Goal: Navigation & Orientation: Find specific page/section

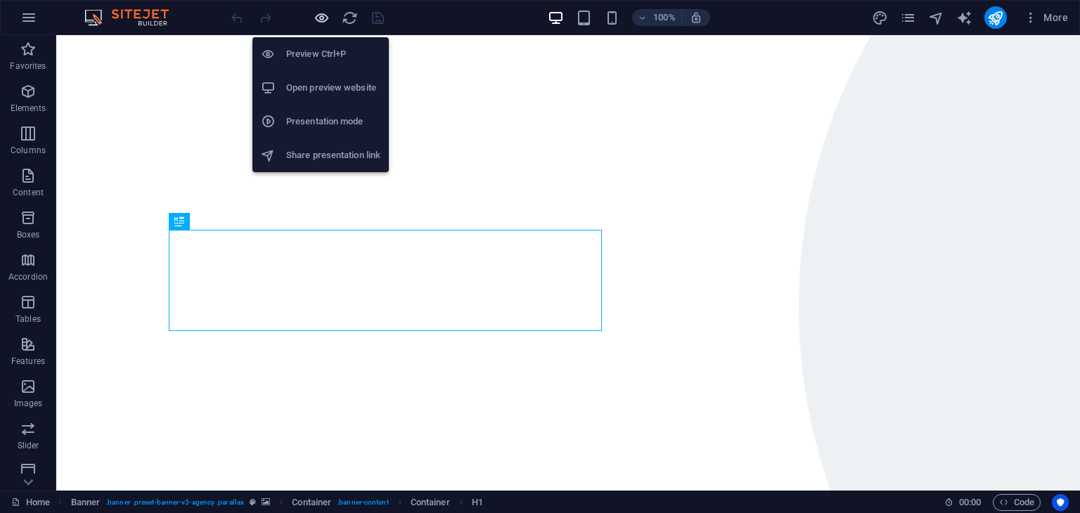
click at [317, 16] on icon "button" at bounding box center [321, 18] width 16 height 16
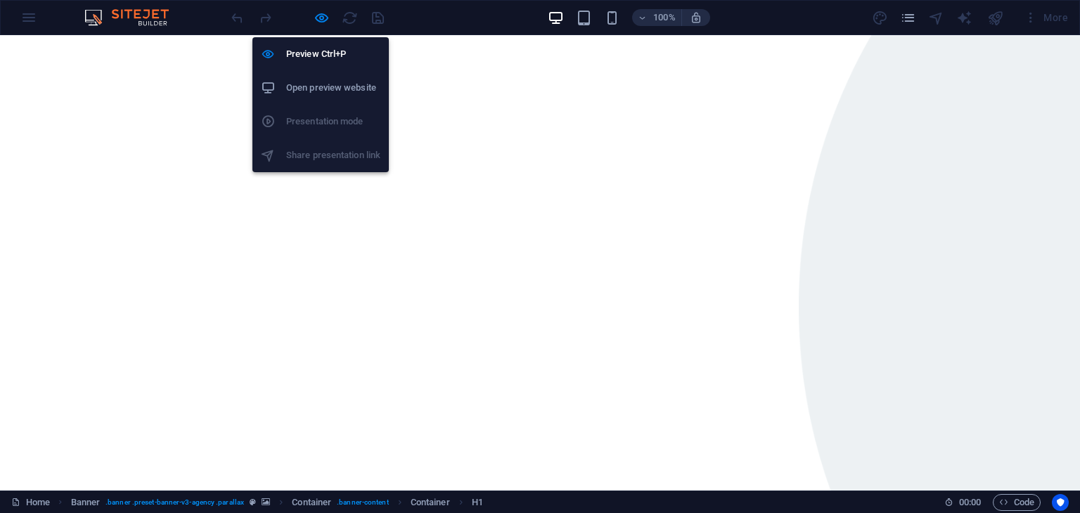
click at [325, 96] on h6 "Open preview website" at bounding box center [333, 87] width 94 height 17
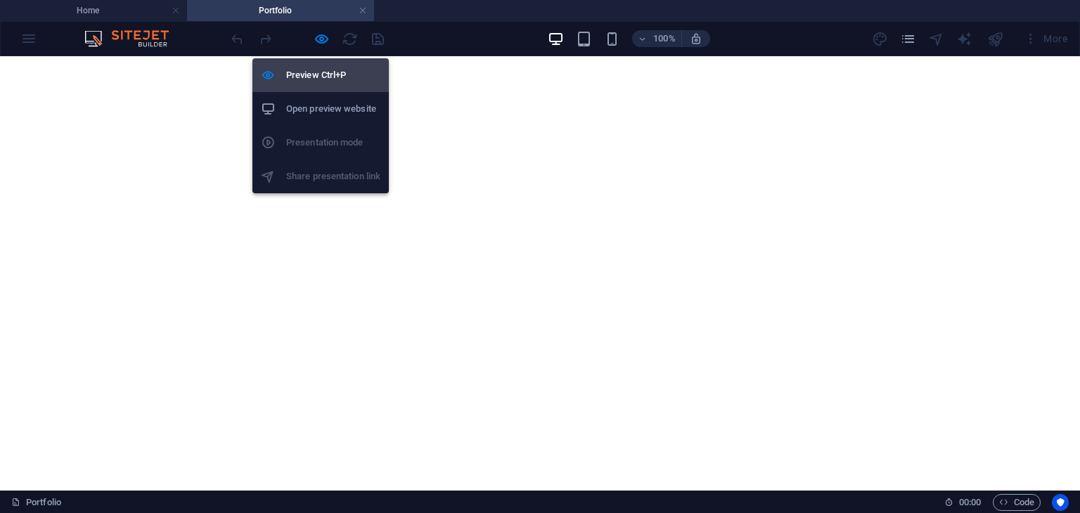
click at [329, 77] on h6 "Preview Ctrl+P" at bounding box center [333, 75] width 94 height 17
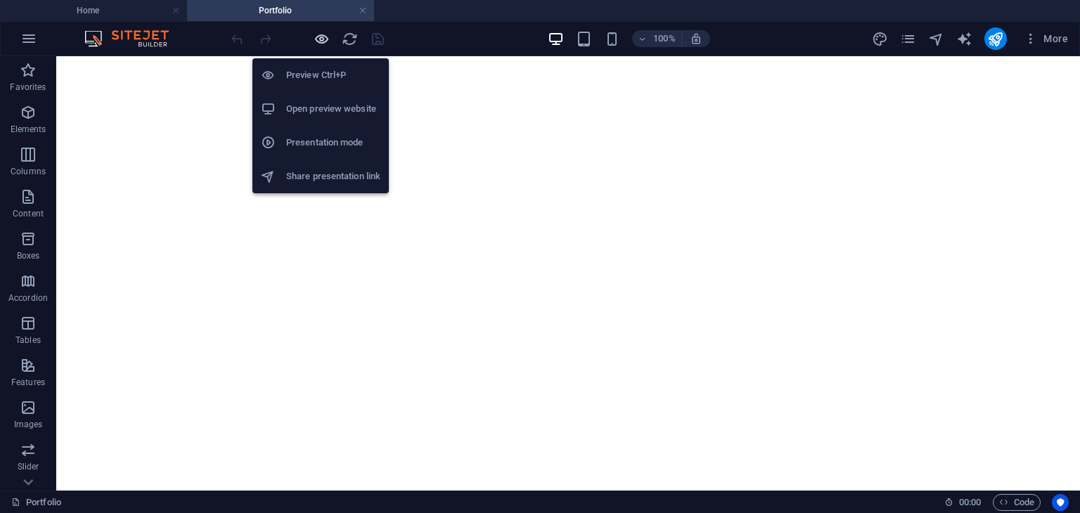
click at [322, 36] on icon "button" at bounding box center [321, 39] width 16 height 16
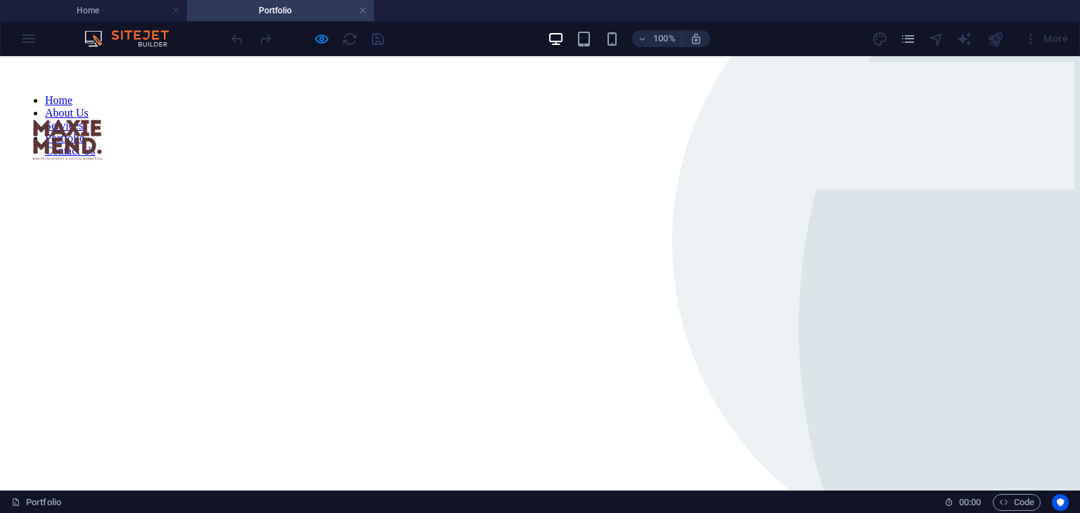
scroll to position [472, 0]
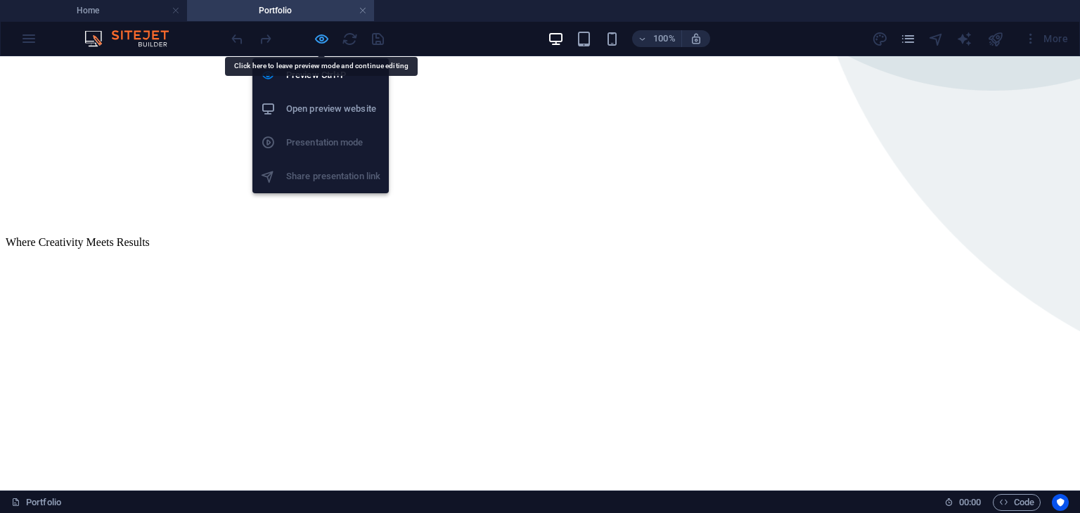
click at [318, 37] on icon "button" at bounding box center [321, 39] width 16 height 16
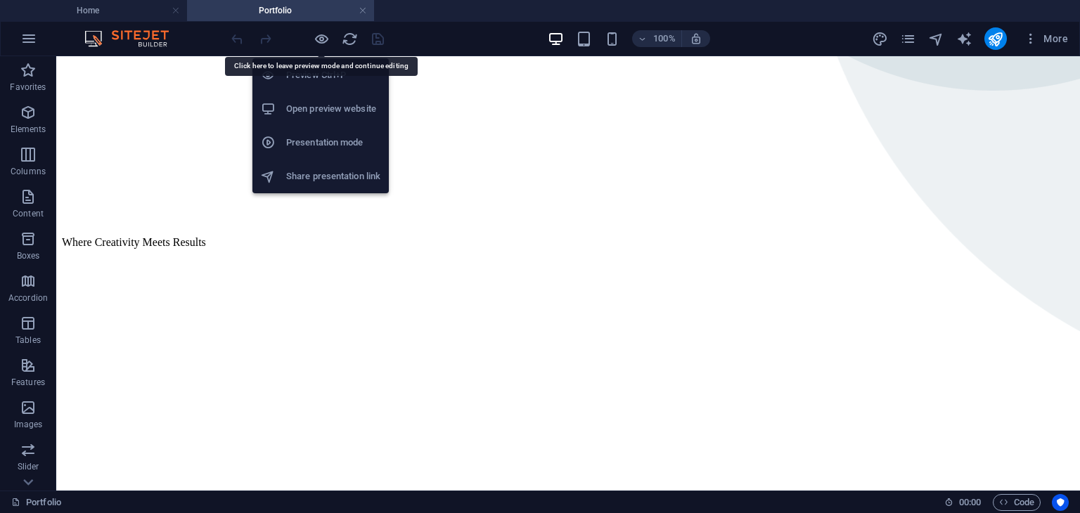
click at [328, 110] on h6 "Open preview website" at bounding box center [333, 109] width 94 height 17
